Goal: Find specific page/section: Find specific page/section

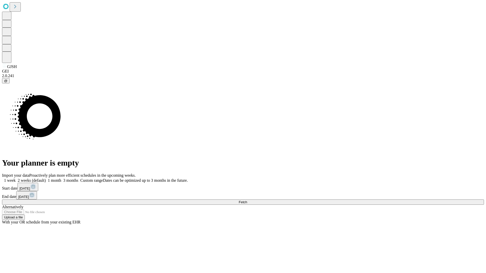
click at [247, 200] on span "Fetch" at bounding box center [243, 202] width 8 height 4
